Goal: Check status

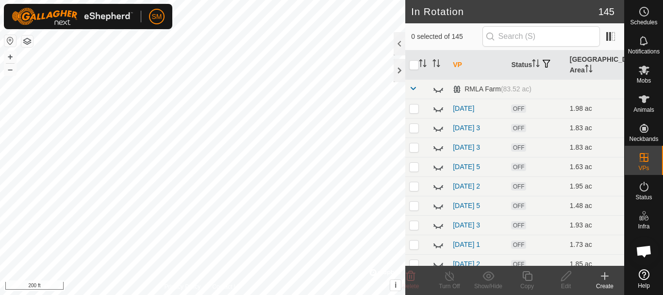
scroll to position [1769, 0]
click at [645, 10] on icon at bounding box center [644, 12] width 12 height 12
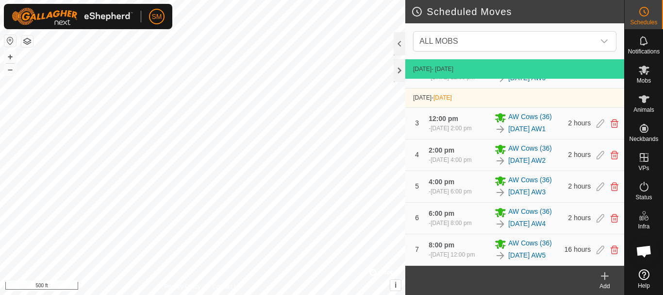
scroll to position [233, 0]
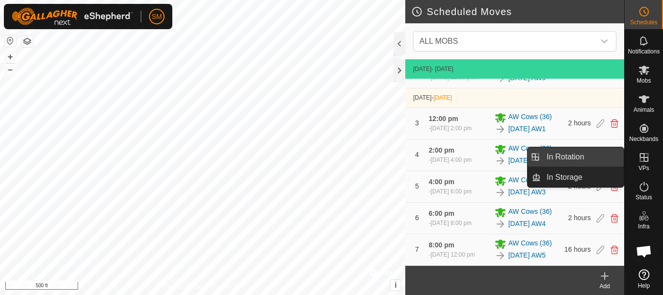
click at [562, 155] on link "In Rotation" at bounding box center [582, 156] width 83 height 19
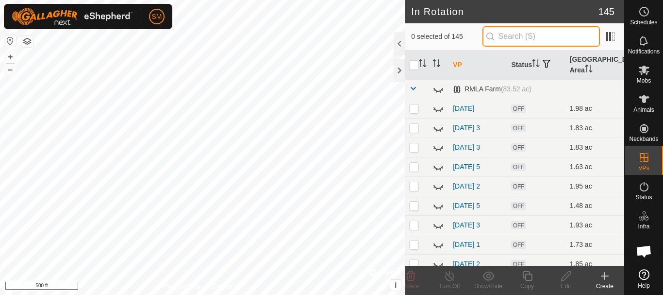
click at [525, 35] on input "text" at bounding box center [540, 36] width 117 height 20
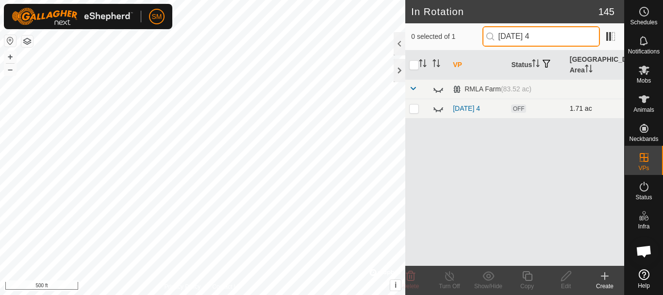
type input "2025-09-15 4"
click at [439, 110] on icon at bounding box center [438, 108] width 12 height 12
